Goal: Navigation & Orientation: Understand site structure

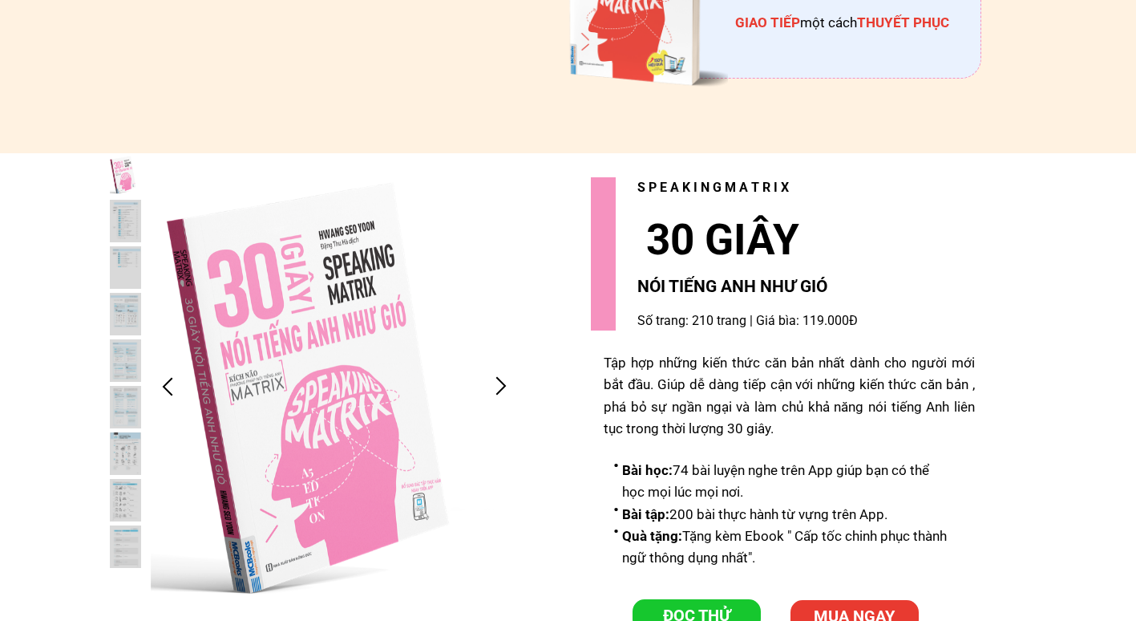
scroll to position [3208, 0]
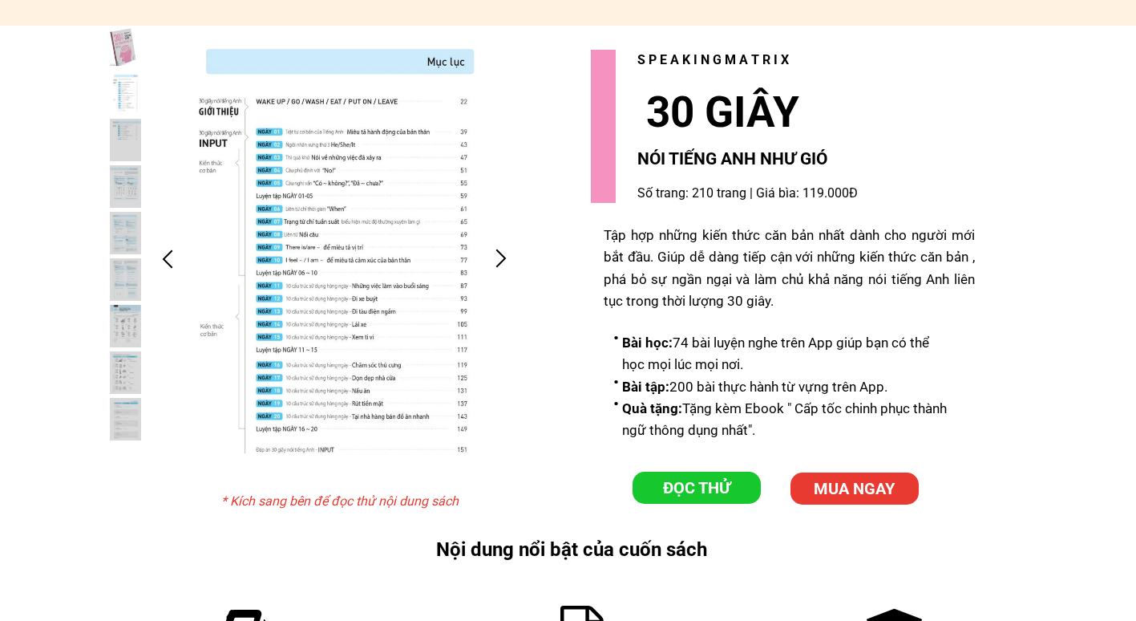
click at [485, 261] on div at bounding box center [335, 258] width 368 height 465
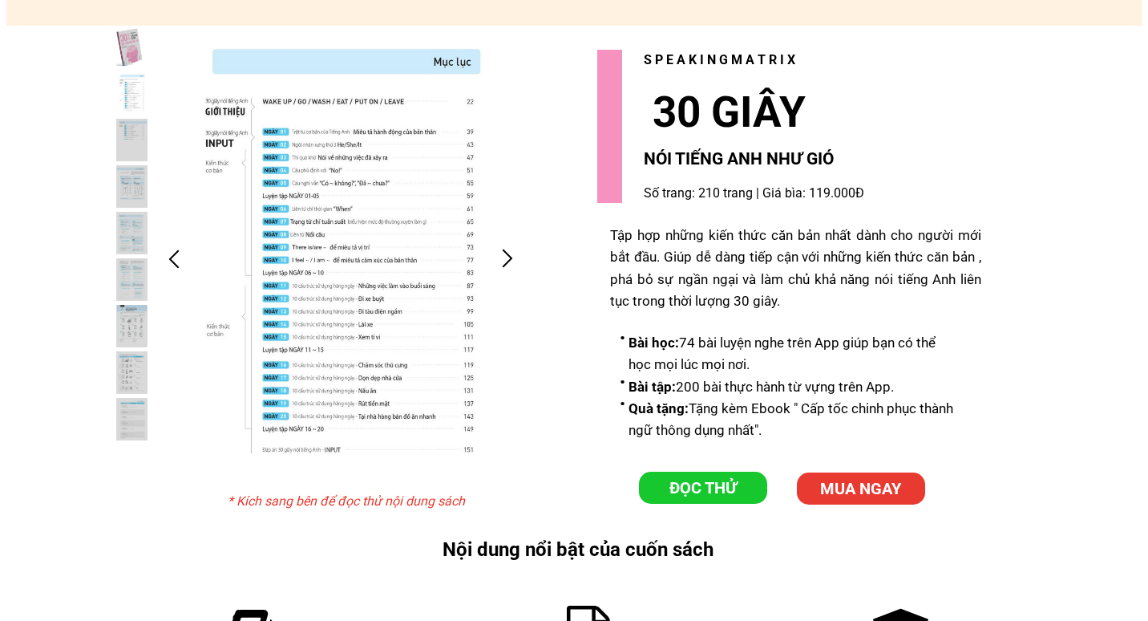
scroll to position [0, 0]
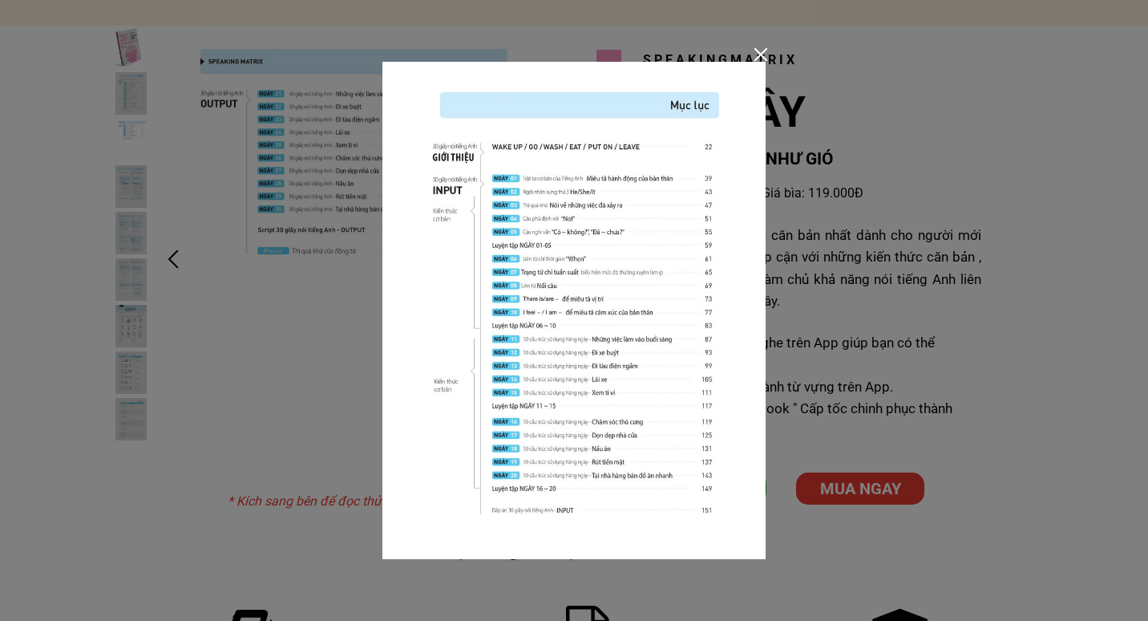
click at [783, 290] on div at bounding box center [574, 310] width 1148 height 621
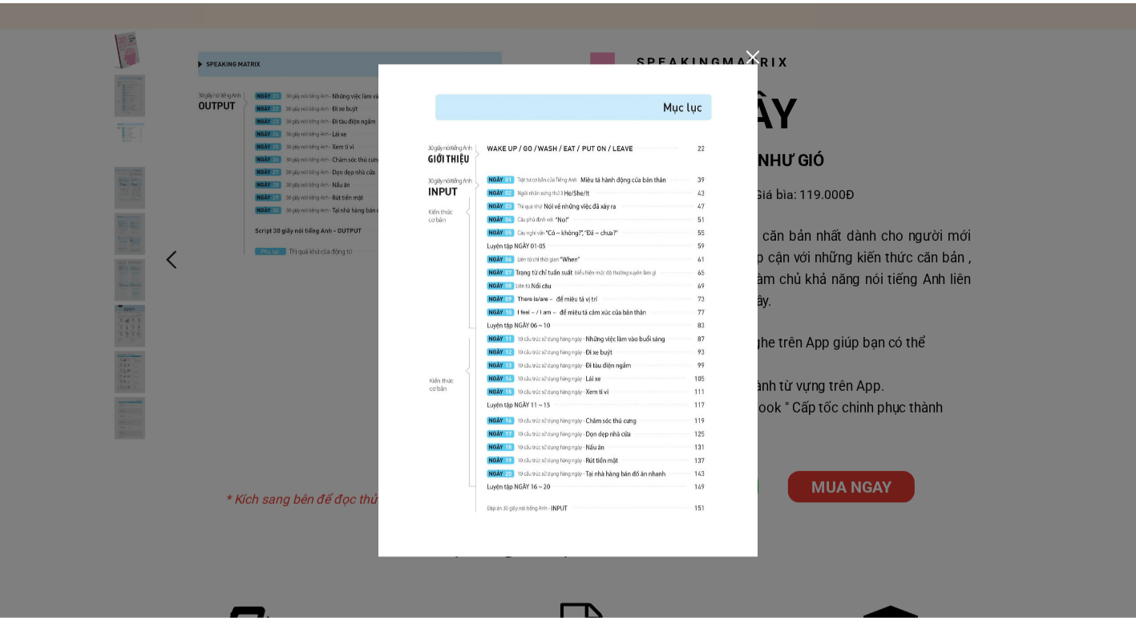
scroll to position [3208, 0]
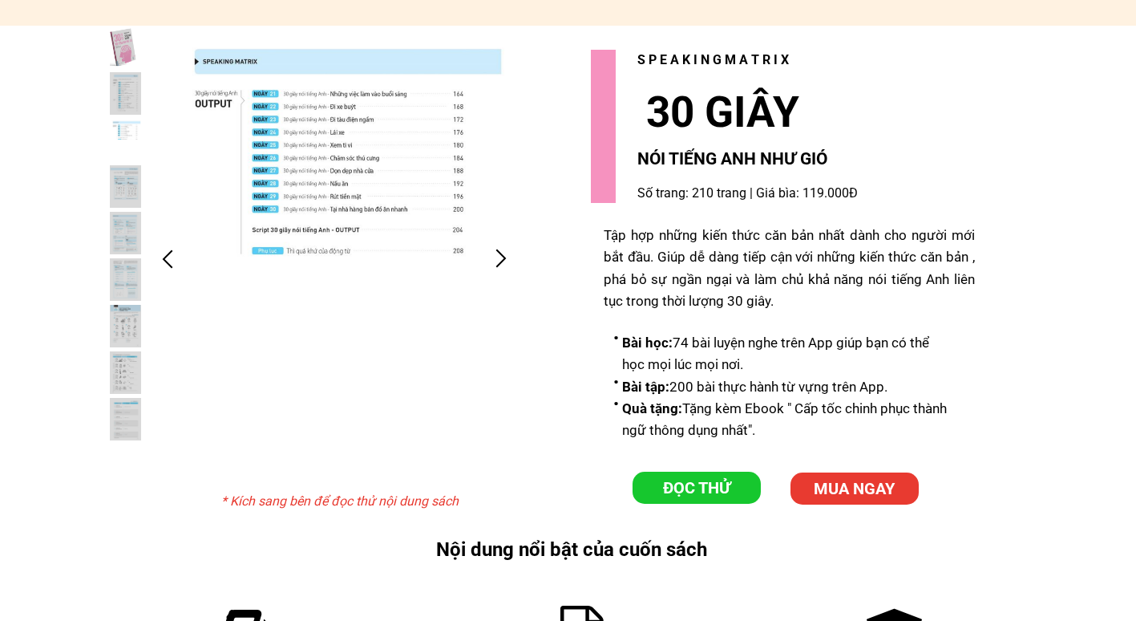
click at [494, 254] on div at bounding box center [501, 258] width 26 height 26
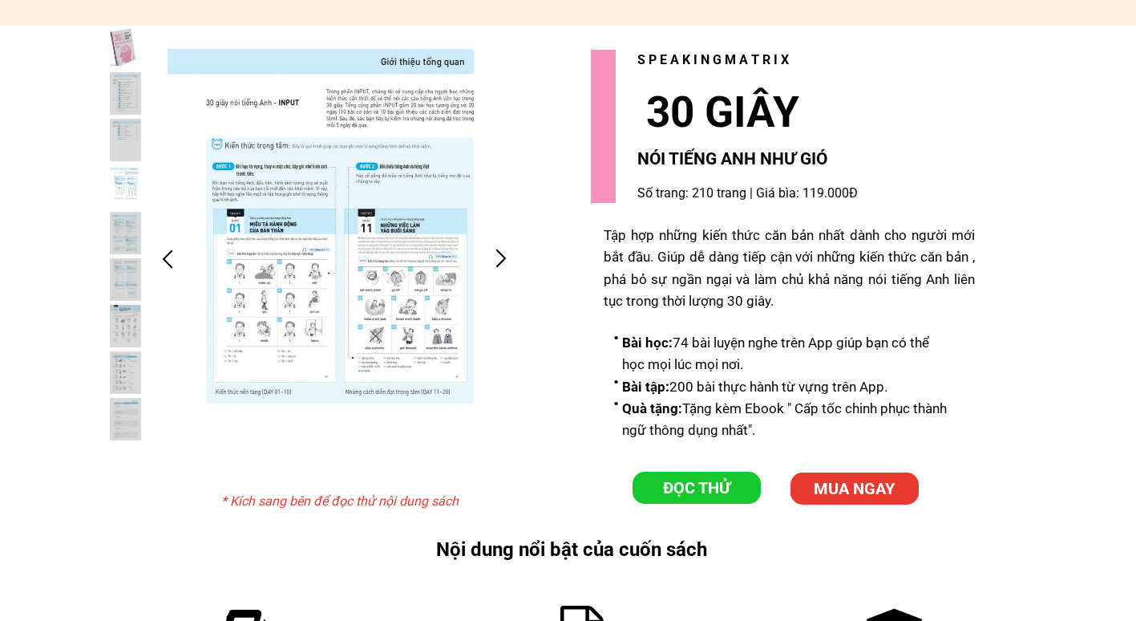
click at [494, 254] on div at bounding box center [501, 258] width 26 height 26
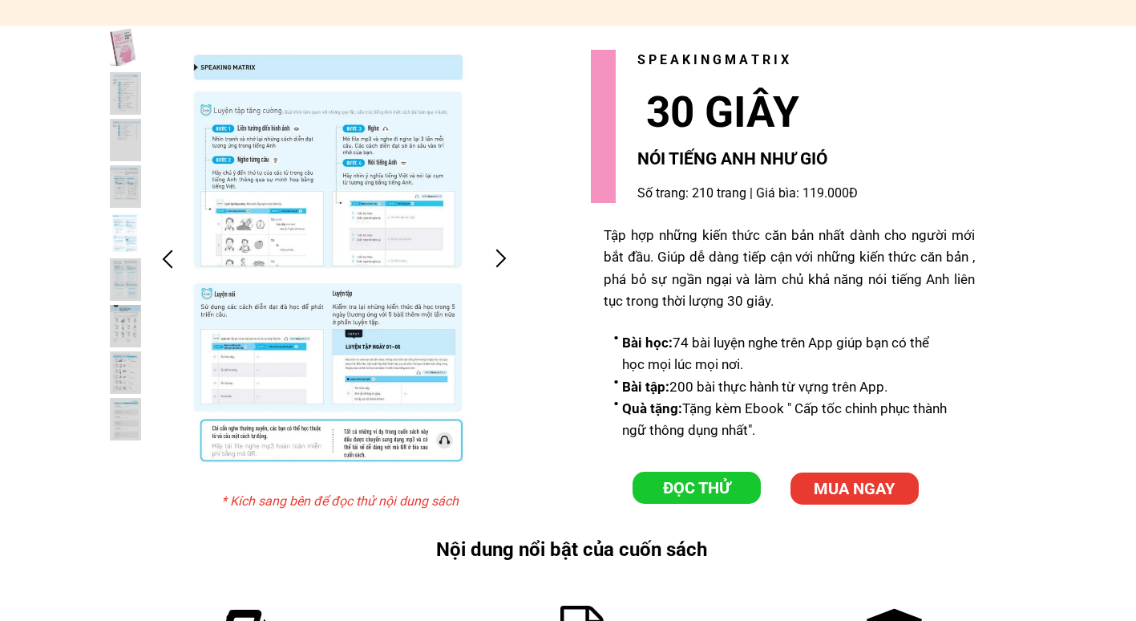
click at [494, 254] on div at bounding box center [501, 258] width 26 height 26
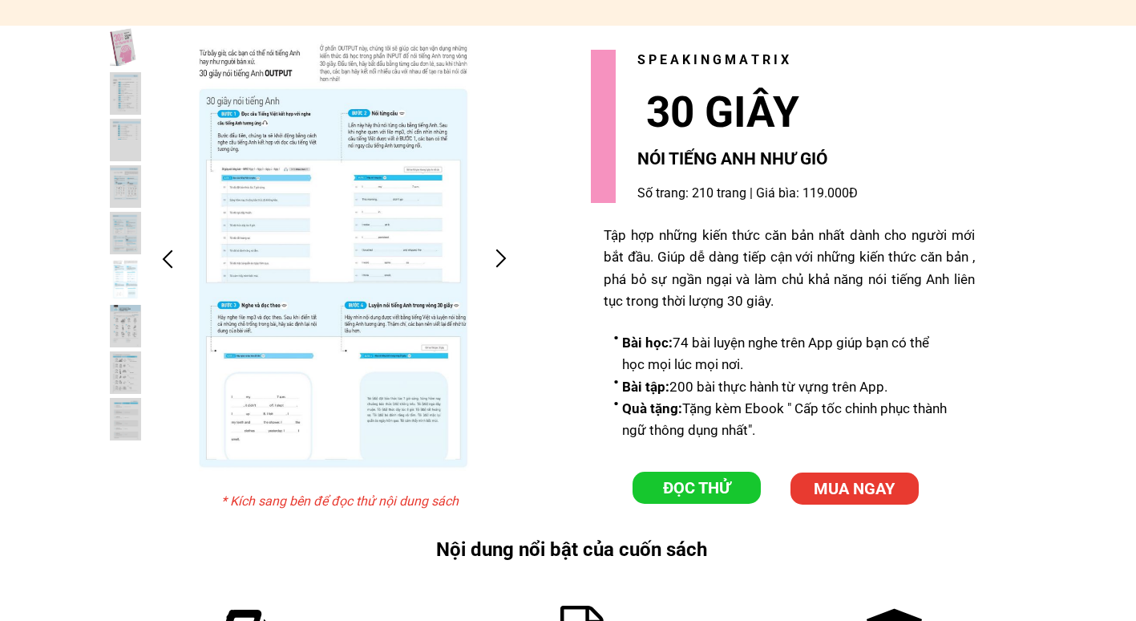
click at [494, 254] on div at bounding box center [501, 258] width 26 height 26
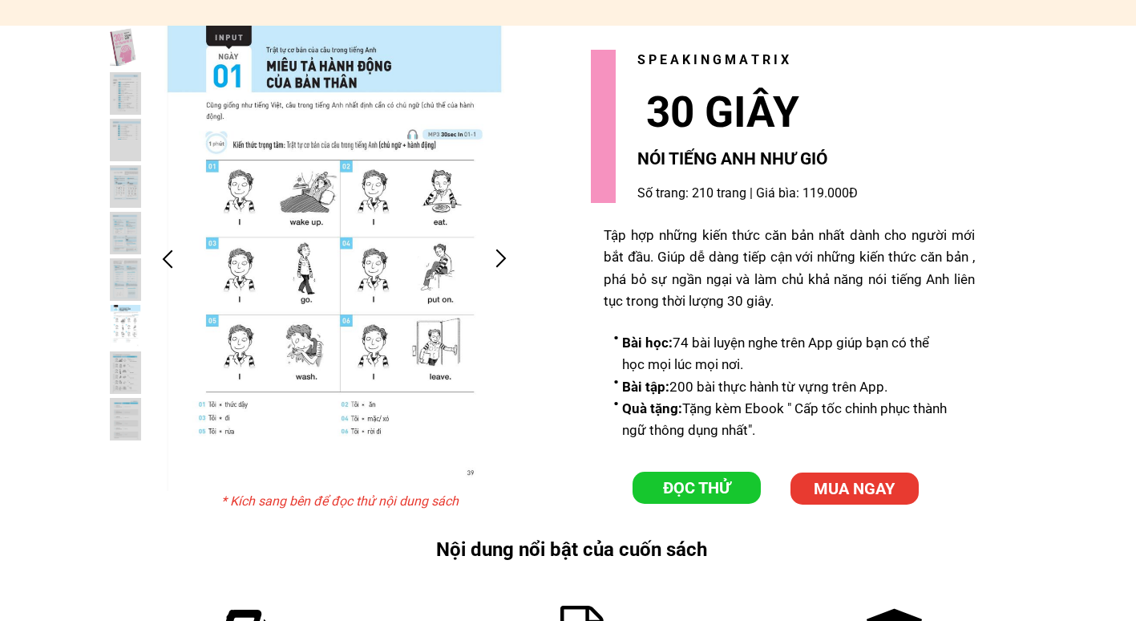
click at [494, 254] on div at bounding box center [501, 258] width 26 height 26
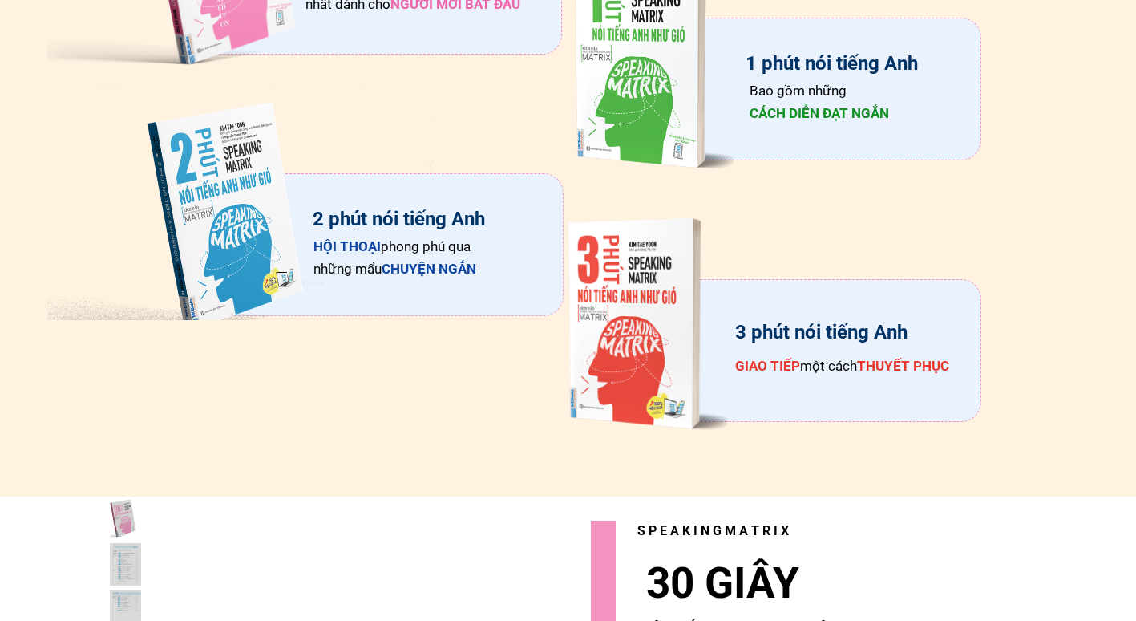
scroll to position [2807, 0]
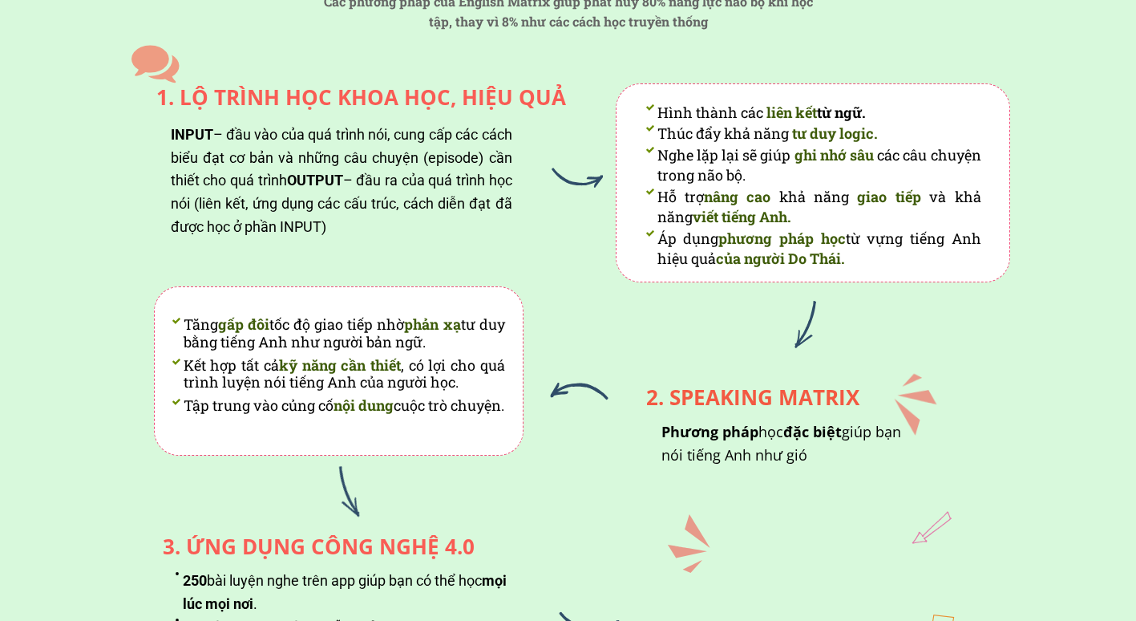
scroll to position [1925, 0]
